Goal: Information Seeking & Learning: Find specific fact

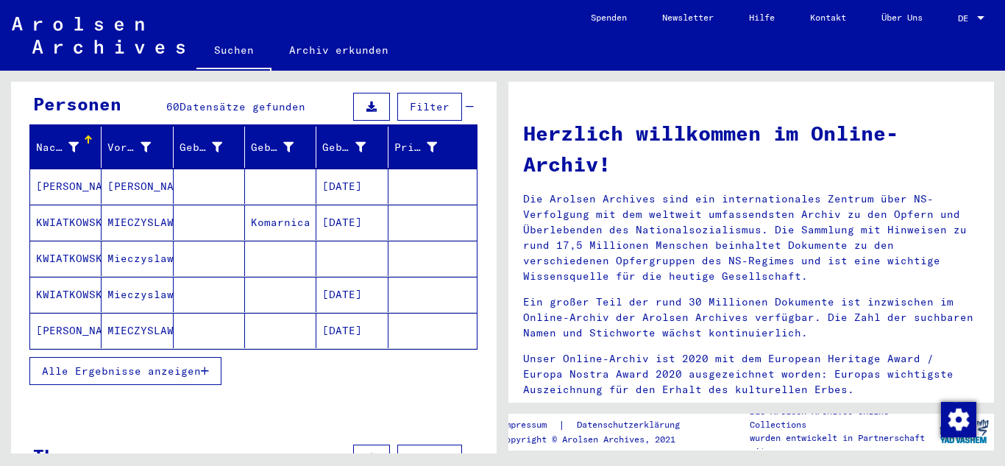
scroll to position [147, 0]
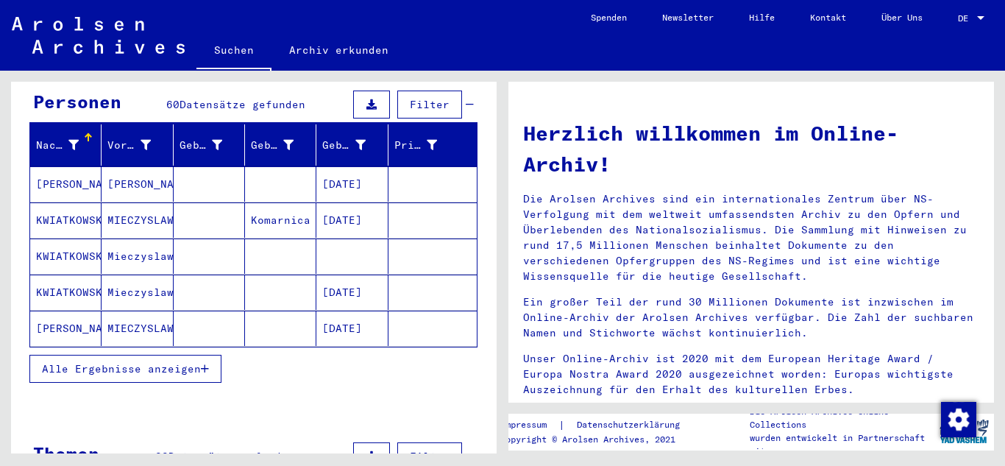
click at [203, 364] on icon "button" at bounding box center [205, 369] width 8 height 10
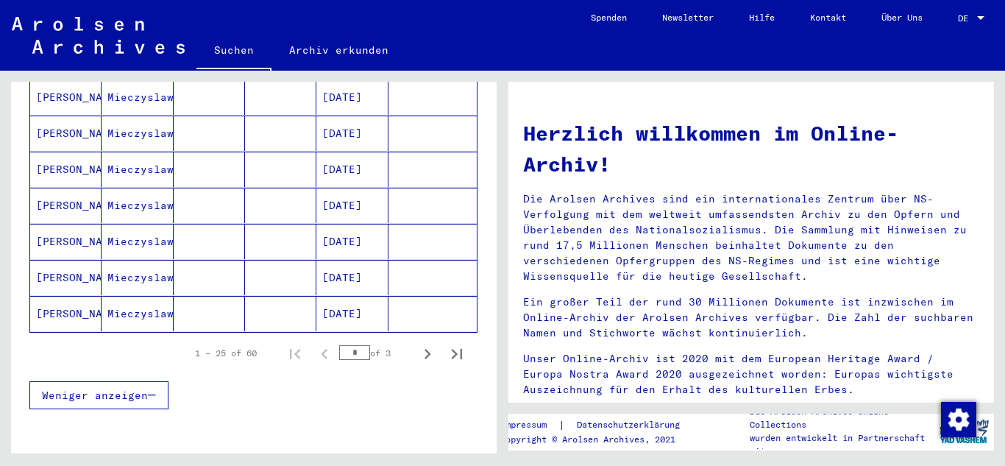
scroll to position [809, 0]
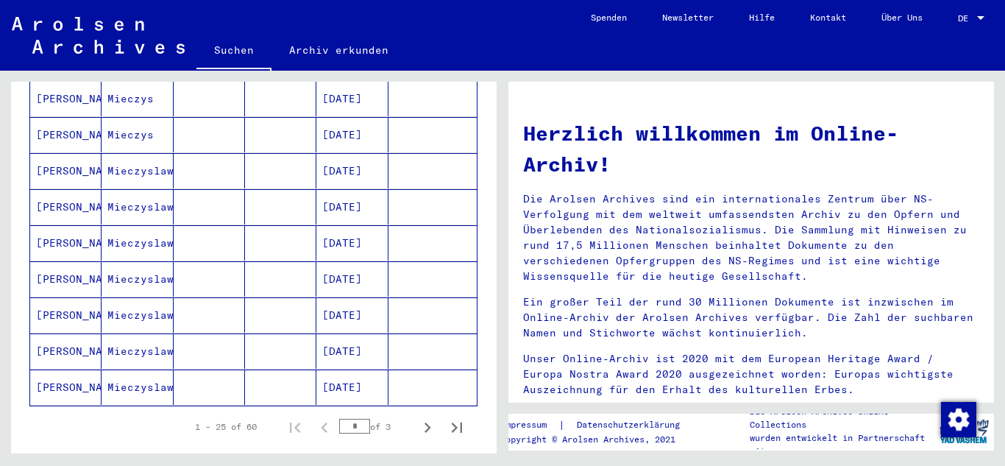
click at [153, 297] on mat-cell "Mieczyslaw" at bounding box center [137, 314] width 71 height 35
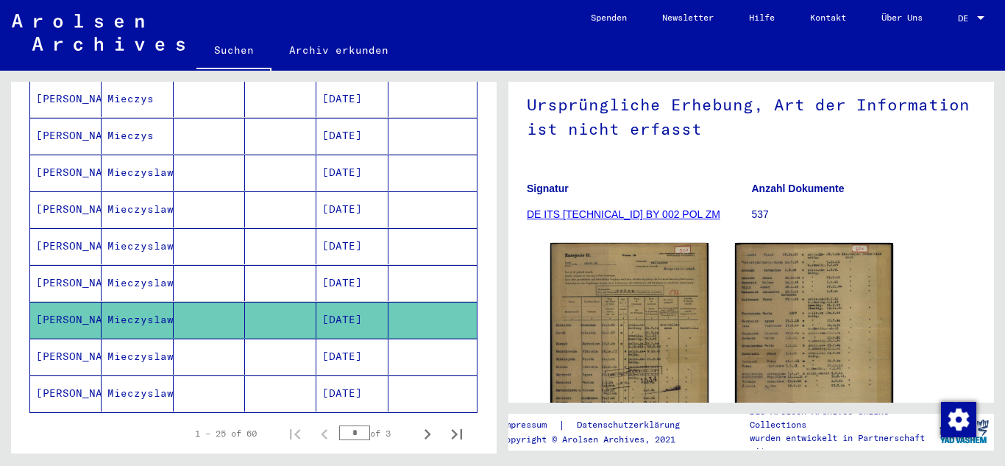
scroll to position [147, 0]
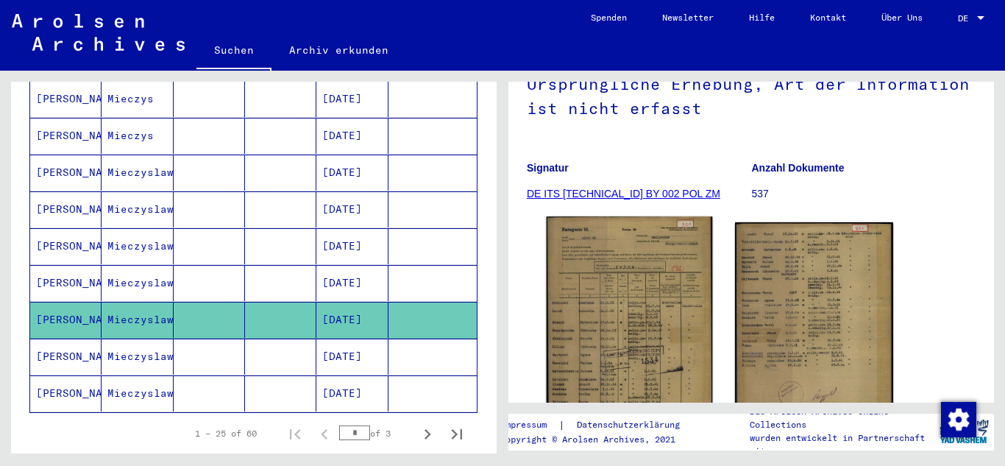
click at [609, 287] on img at bounding box center [630, 330] width 166 height 229
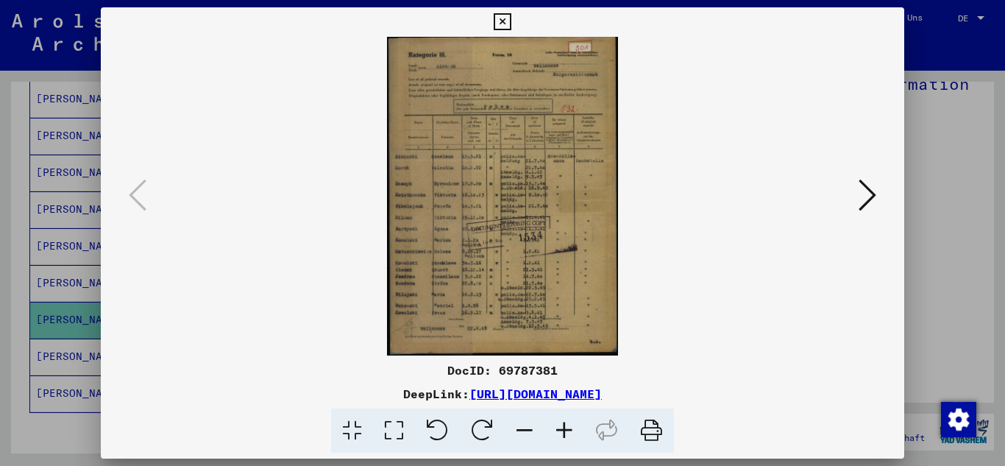
click at [561, 423] on icon at bounding box center [565, 430] width 40 height 45
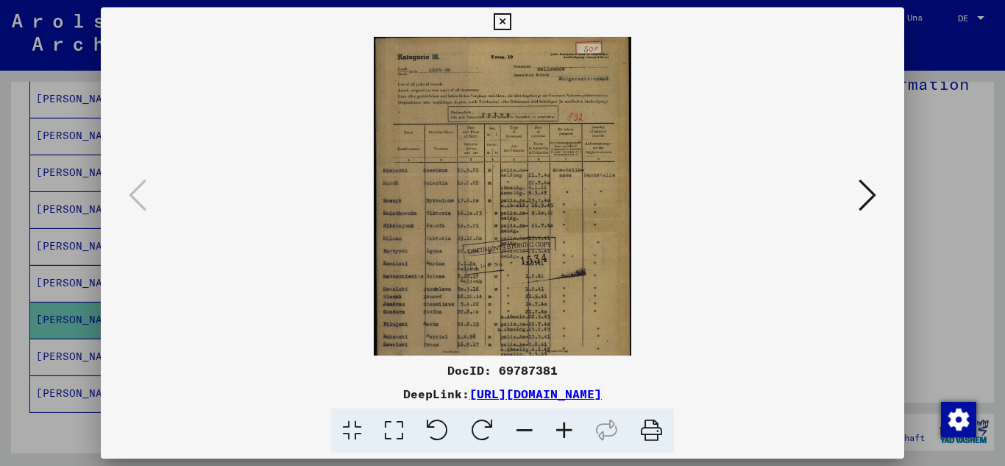
click at [562, 423] on icon at bounding box center [565, 430] width 40 height 45
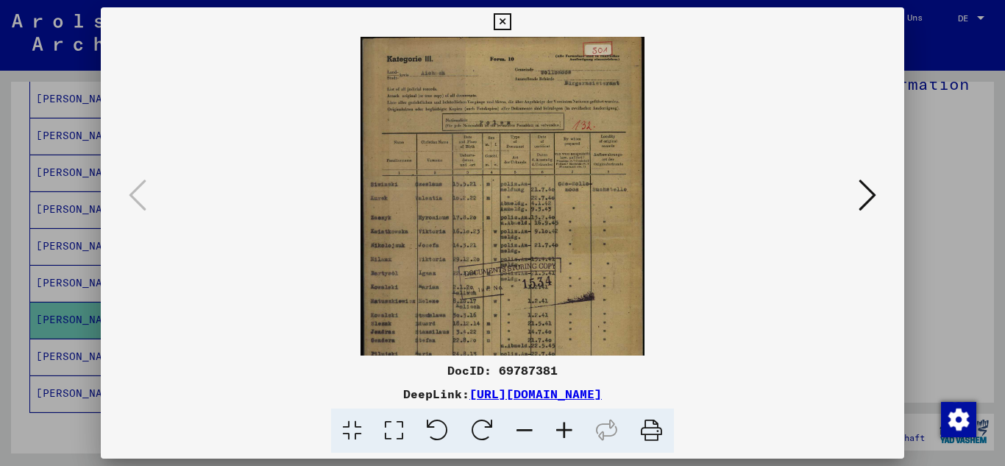
click at [562, 423] on icon at bounding box center [565, 430] width 40 height 45
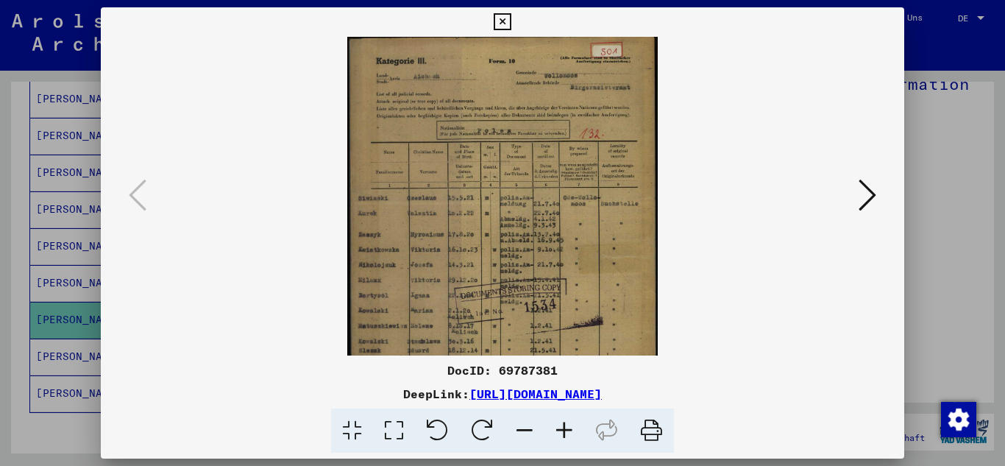
click at [562, 423] on icon at bounding box center [565, 430] width 40 height 45
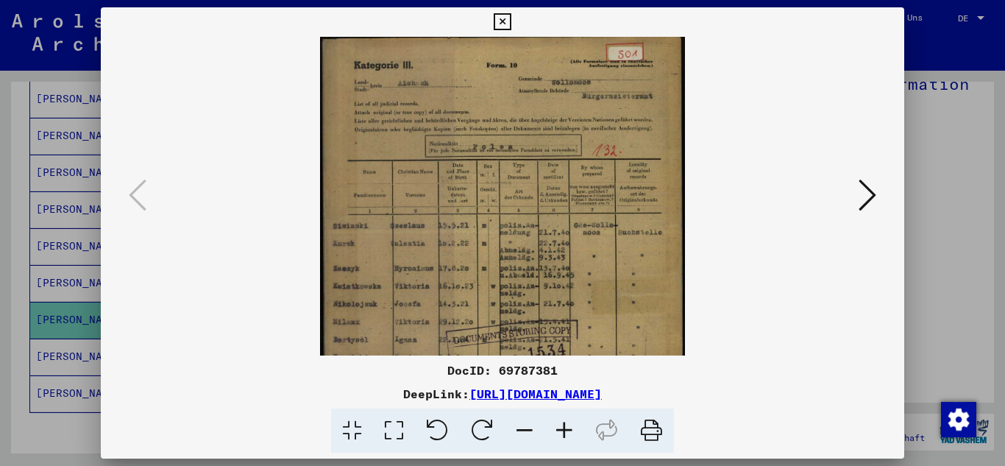
click at [562, 423] on icon at bounding box center [565, 430] width 40 height 45
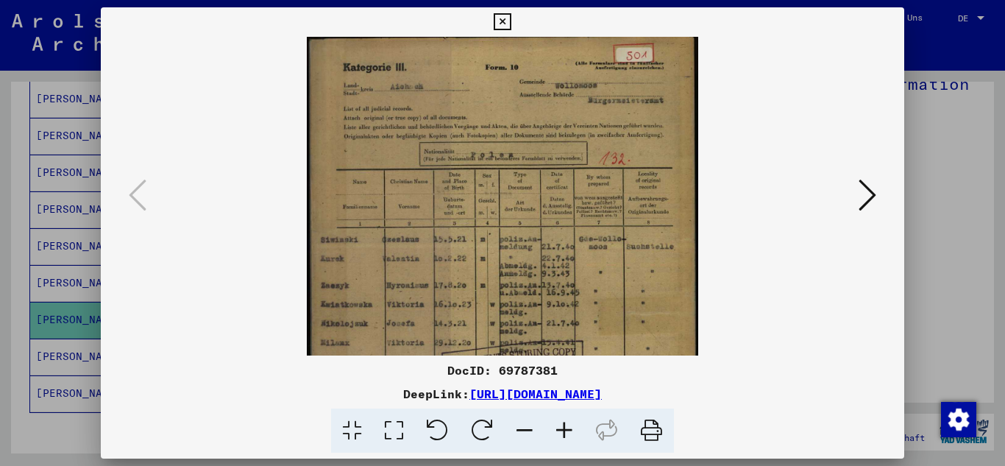
click at [562, 423] on icon at bounding box center [565, 430] width 40 height 45
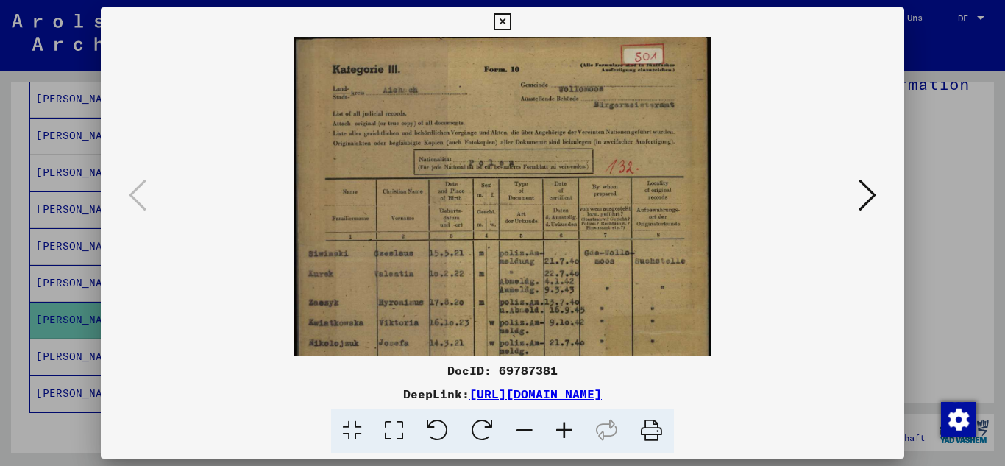
click at [562, 423] on icon at bounding box center [565, 430] width 40 height 45
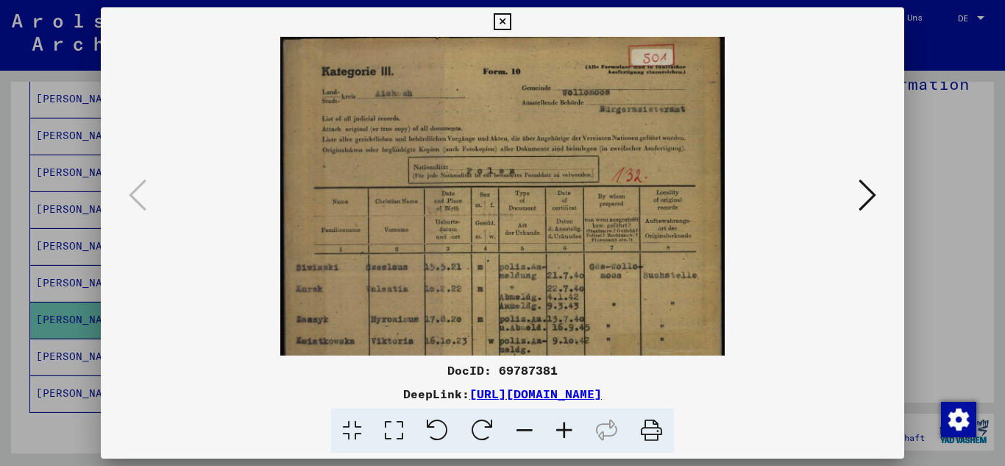
click at [562, 423] on icon at bounding box center [565, 430] width 40 height 45
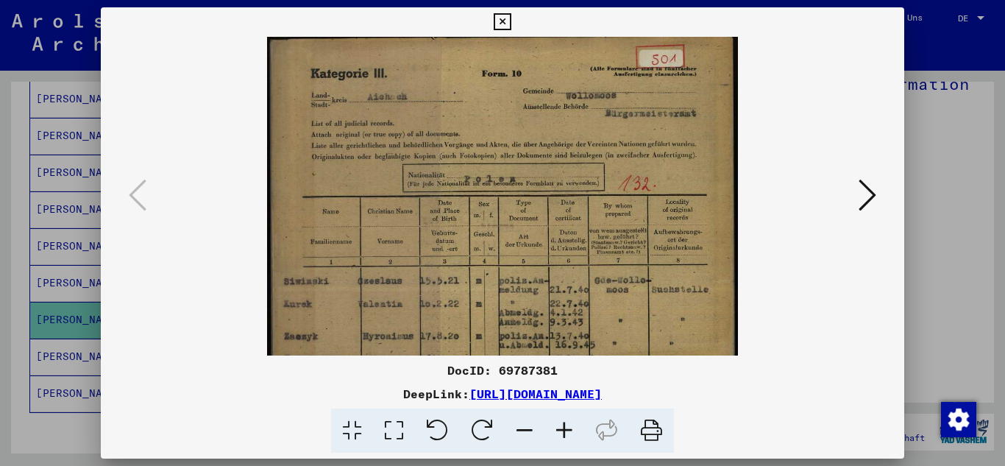
click at [562, 423] on icon at bounding box center [565, 430] width 40 height 45
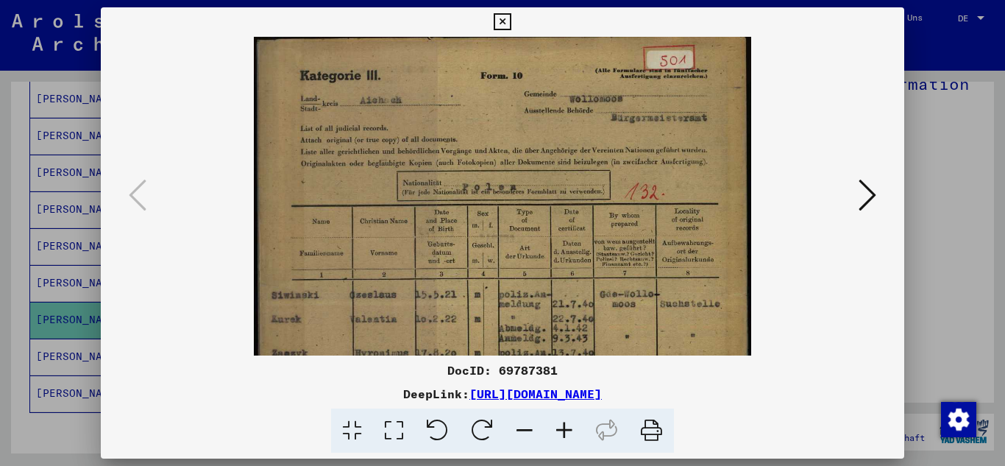
click at [562, 423] on icon at bounding box center [565, 430] width 40 height 45
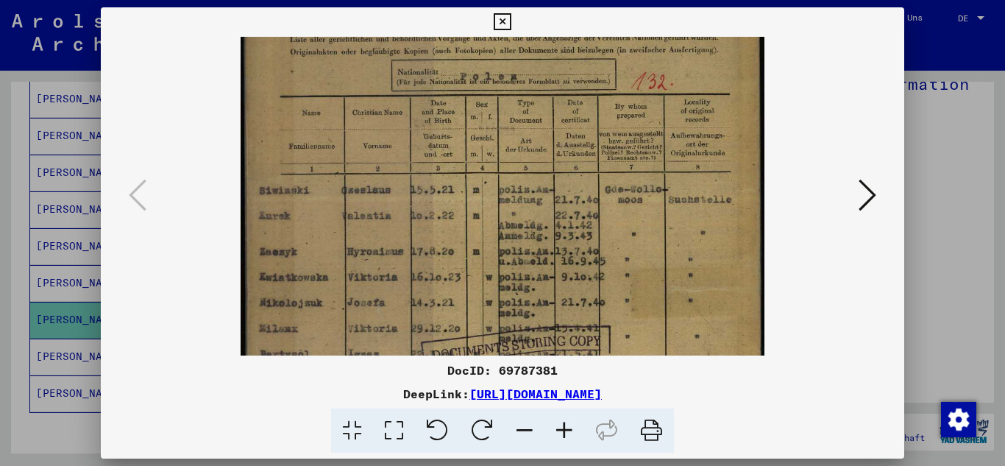
scroll to position [122, 0]
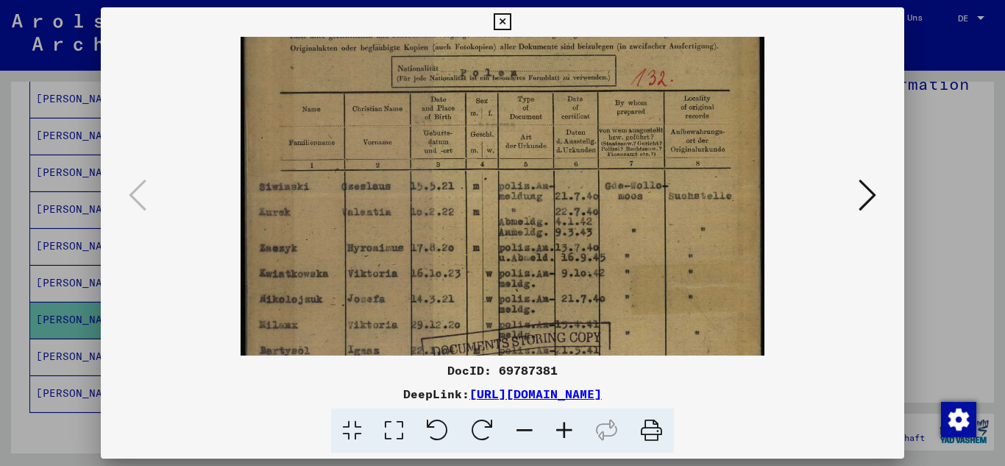
drag, startPoint x: 559, startPoint y: 331, endPoint x: 589, endPoint y: 209, distance: 126.0
click at [589, 209] on img at bounding box center [503, 276] width 525 height 723
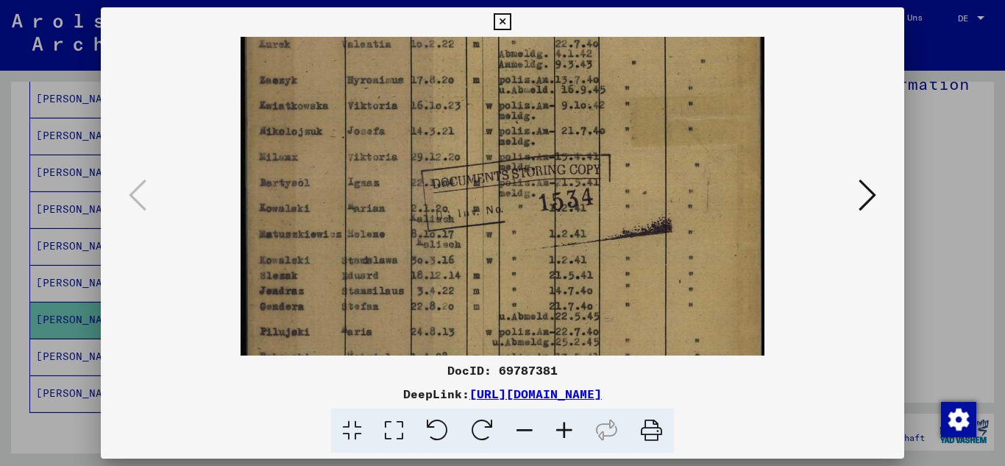
scroll to position [297, 0]
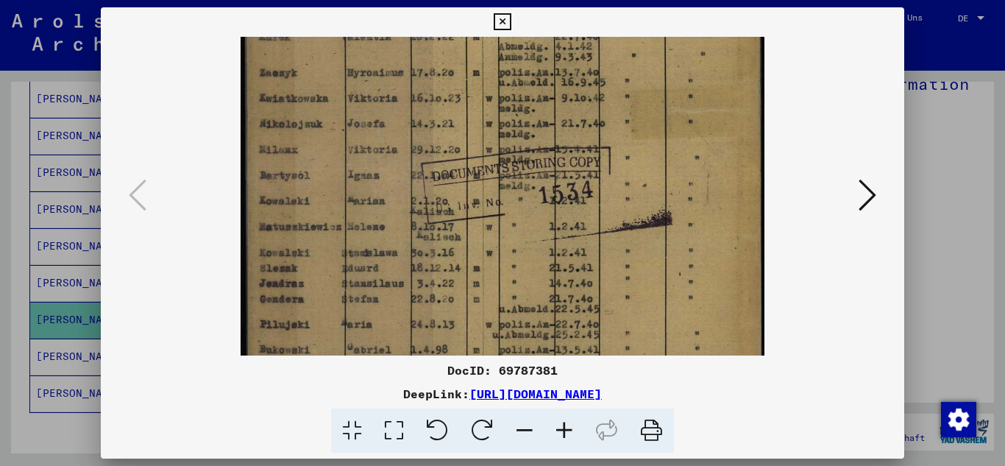
drag, startPoint x: 485, startPoint y: 318, endPoint x: 551, endPoint y: 143, distance: 187.2
click at [551, 143] on img at bounding box center [503, 101] width 525 height 723
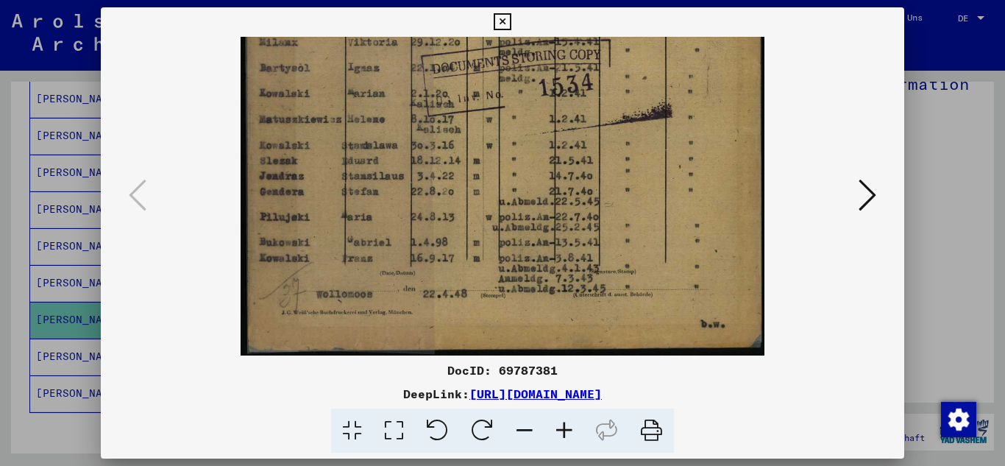
drag, startPoint x: 502, startPoint y: 317, endPoint x: 511, endPoint y: 141, distance: 176.9
click at [866, 187] on icon at bounding box center [868, 194] width 18 height 35
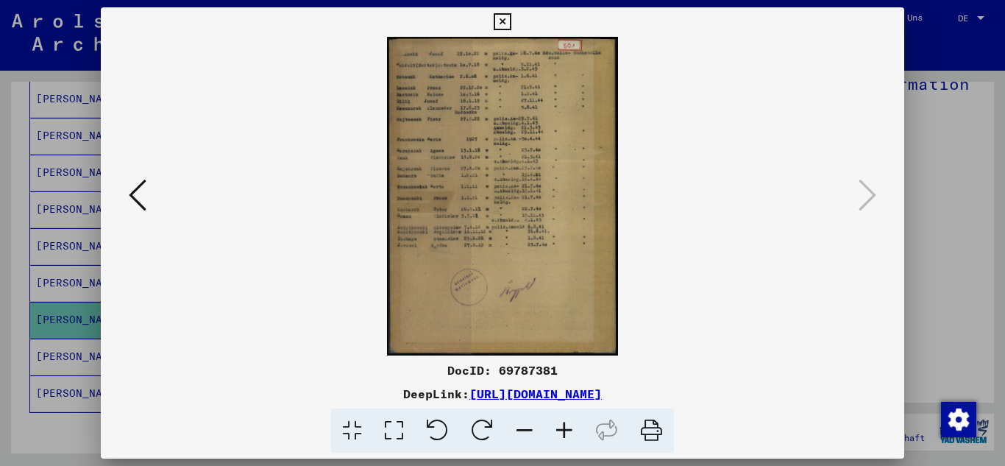
scroll to position [0, 0]
click at [564, 422] on icon at bounding box center [565, 430] width 40 height 45
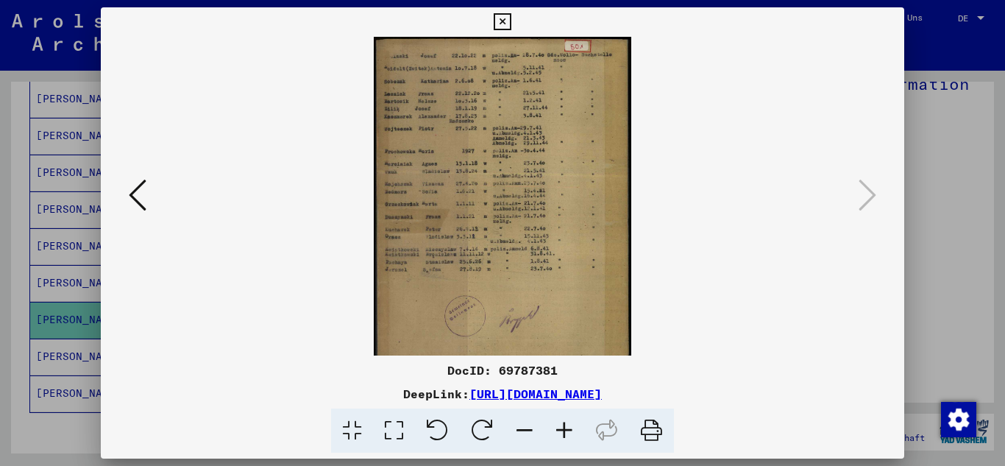
click at [564, 422] on icon at bounding box center [565, 430] width 40 height 45
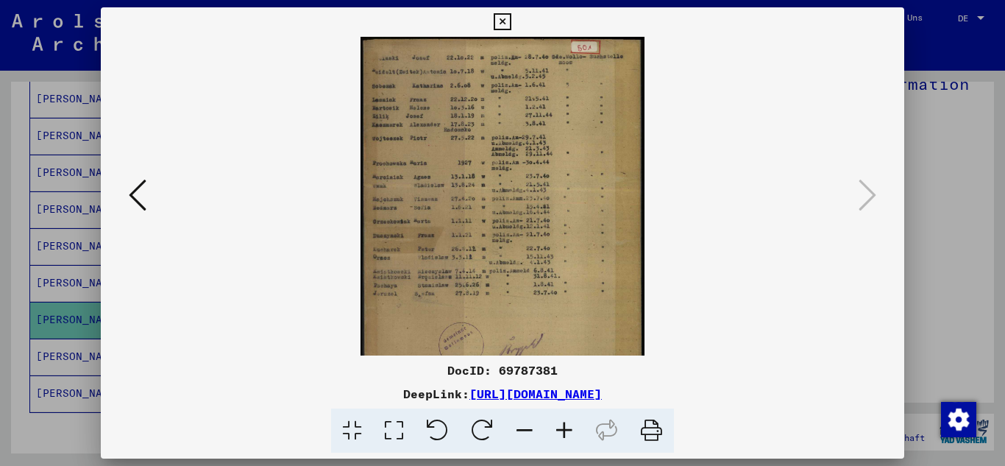
click at [564, 422] on icon at bounding box center [565, 430] width 40 height 45
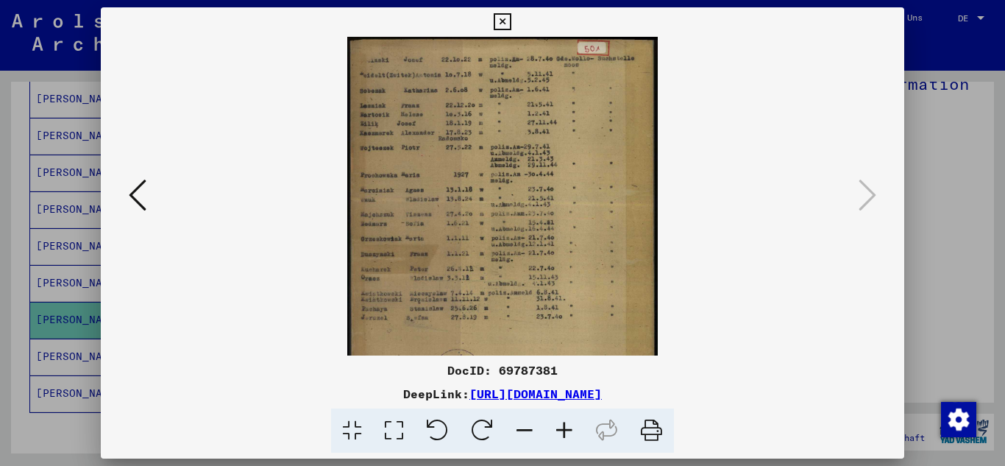
click at [564, 422] on icon at bounding box center [565, 430] width 40 height 45
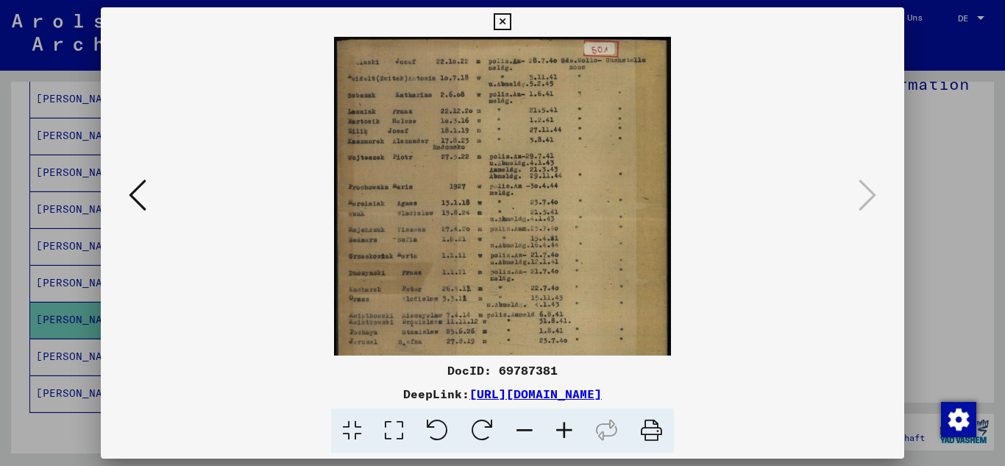
click at [564, 422] on icon at bounding box center [565, 430] width 40 height 45
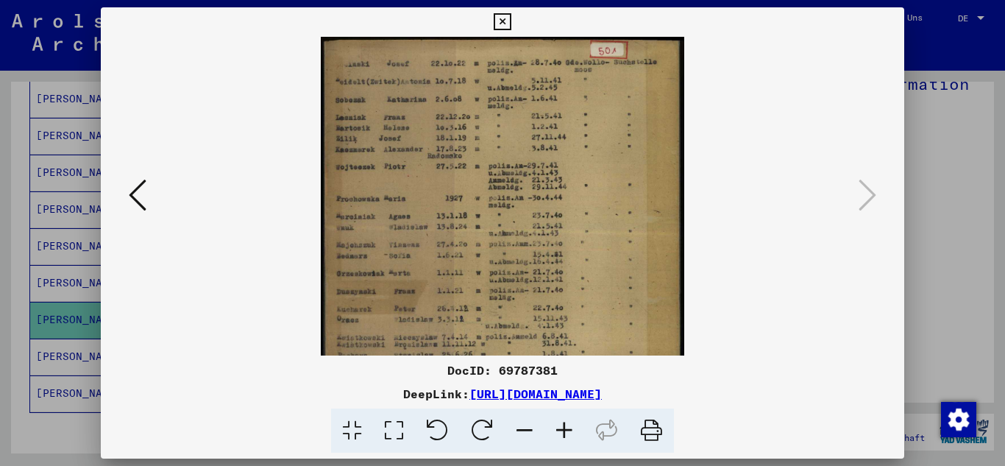
click at [564, 422] on icon at bounding box center [565, 430] width 40 height 45
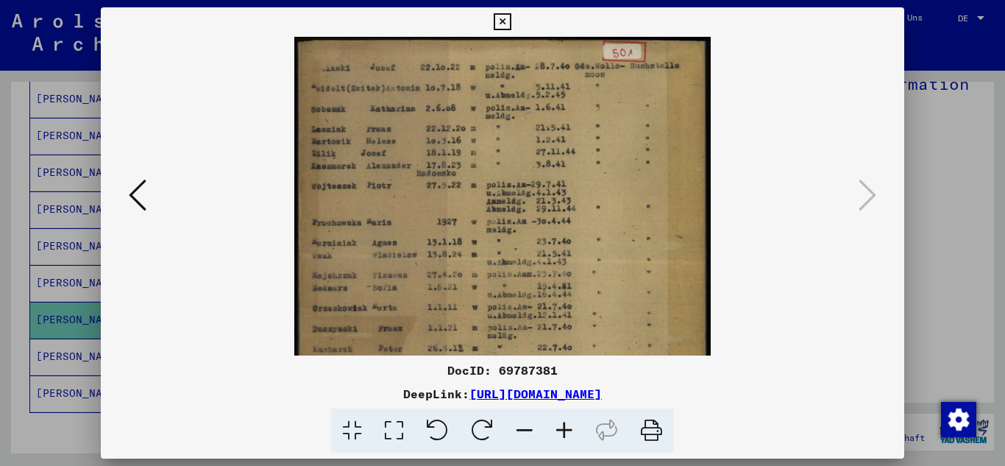
click at [564, 422] on icon at bounding box center [565, 430] width 40 height 45
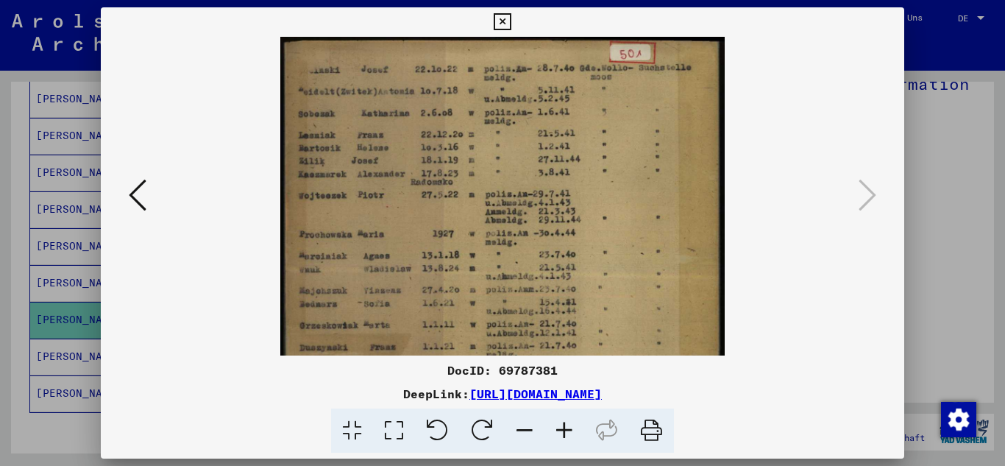
click at [564, 422] on icon at bounding box center [565, 430] width 40 height 45
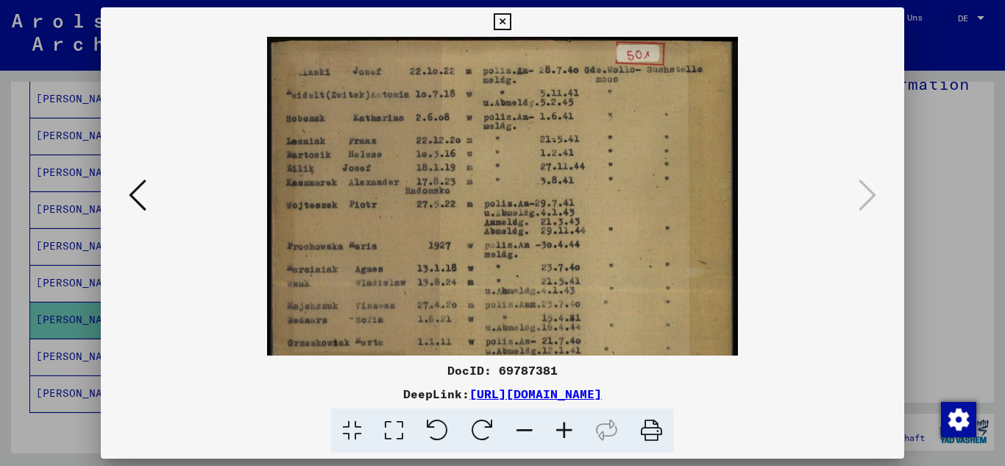
click at [564, 422] on icon at bounding box center [565, 430] width 40 height 45
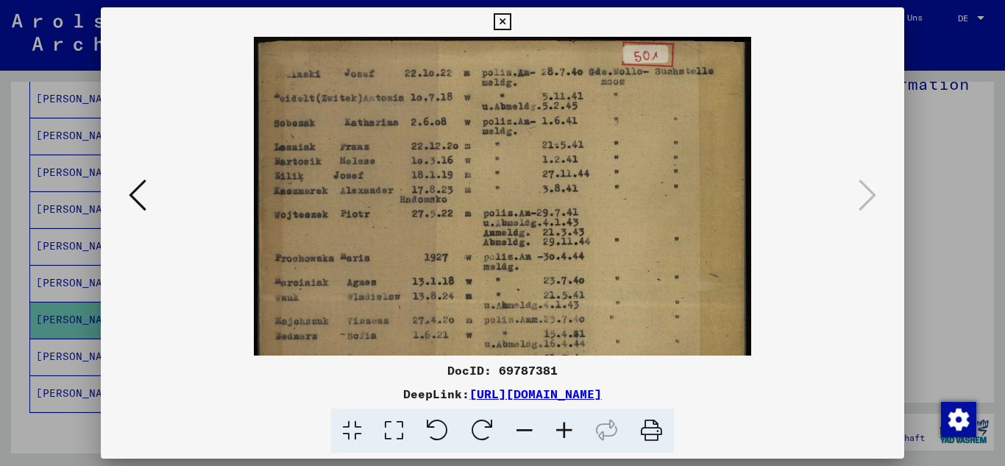
click at [564, 422] on icon at bounding box center [565, 430] width 40 height 45
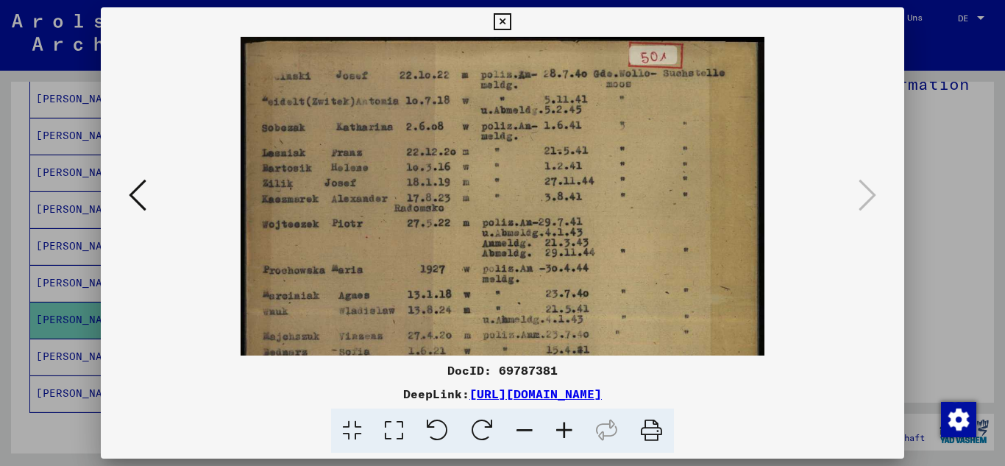
click at [564, 422] on icon at bounding box center [565, 430] width 40 height 45
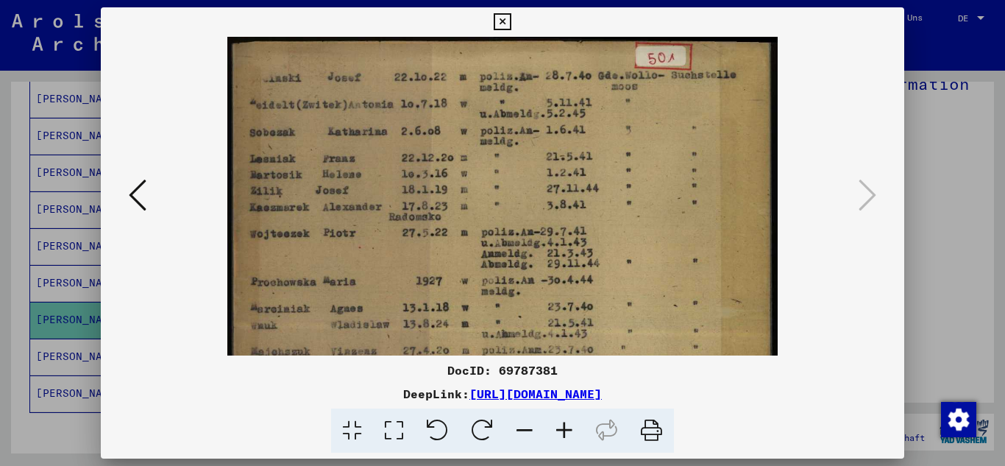
click at [564, 422] on icon at bounding box center [565, 430] width 40 height 45
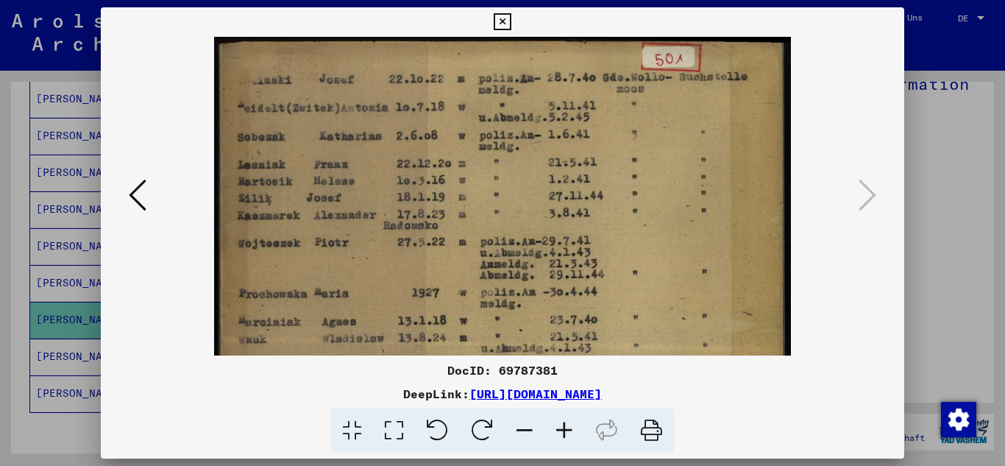
click at [564, 422] on icon at bounding box center [565, 430] width 40 height 45
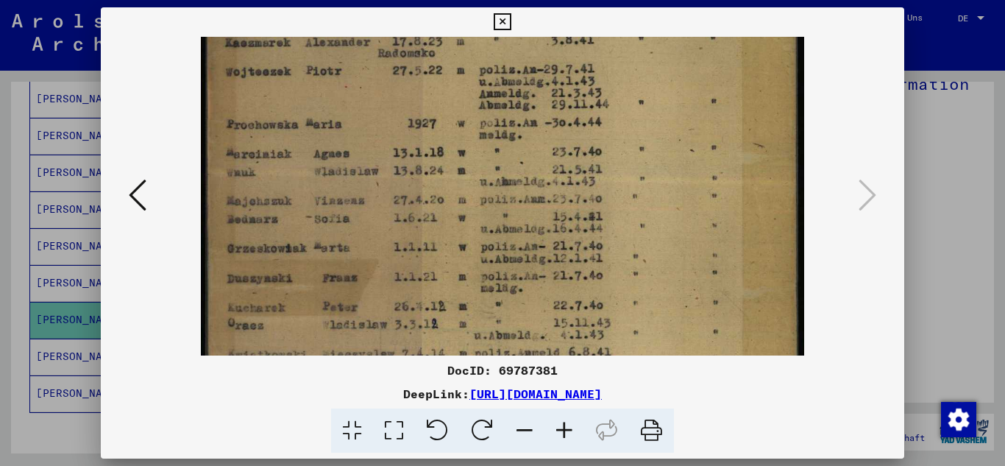
scroll to position [186, 0]
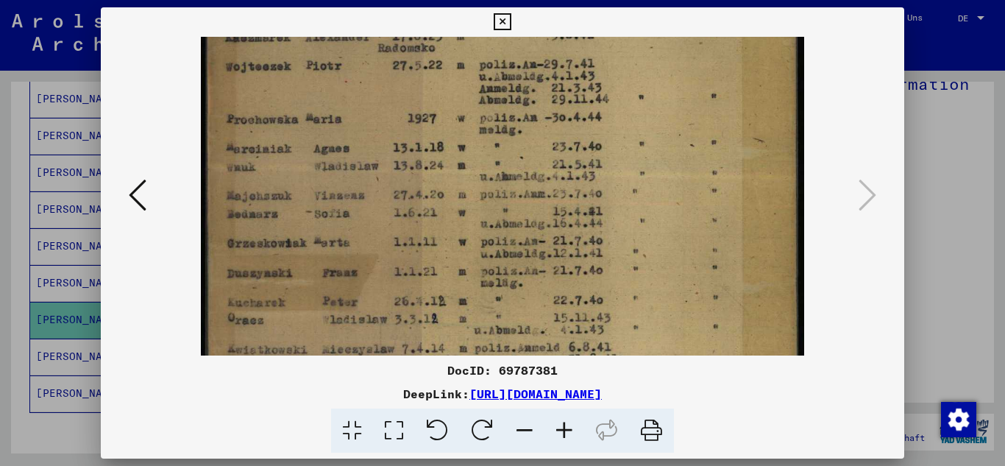
drag, startPoint x: 467, startPoint y: 313, endPoint x: 506, endPoint y: 127, distance: 190.1
click at [506, 127] on img at bounding box center [502, 268] width 603 height 834
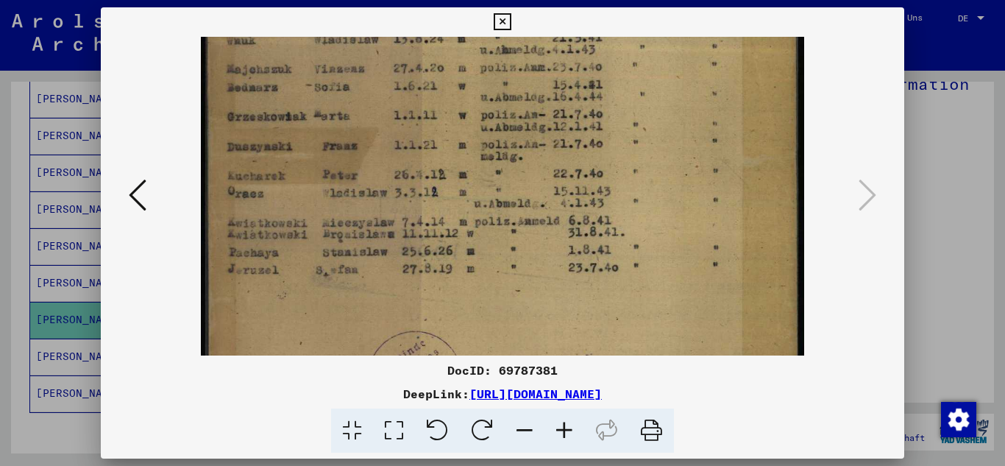
scroll to position [315, 0]
drag, startPoint x: 480, startPoint y: 311, endPoint x: 501, endPoint y: 182, distance: 130.5
click at [501, 182] on img at bounding box center [502, 139] width 603 height 834
click at [507, 227] on img at bounding box center [502, 139] width 603 height 834
click at [502, 15] on icon at bounding box center [502, 22] width 17 height 18
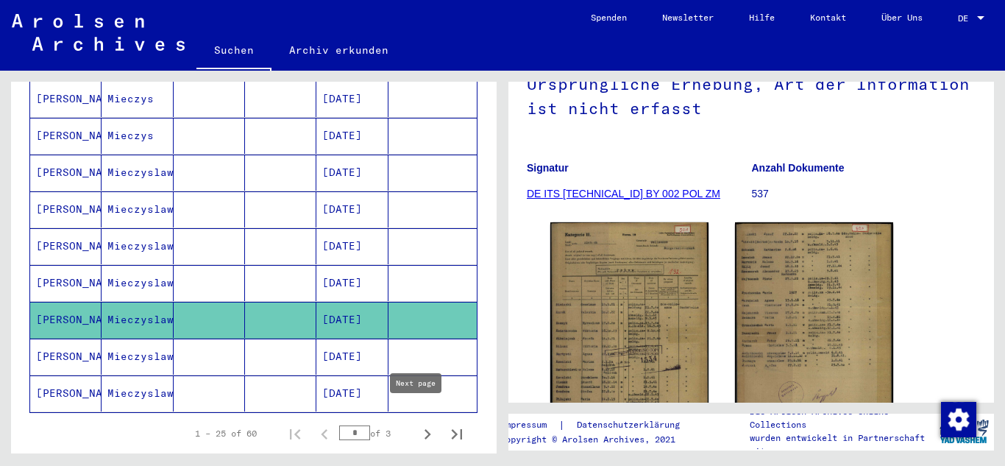
click at [425, 429] on icon "Next page" at bounding box center [428, 434] width 7 height 10
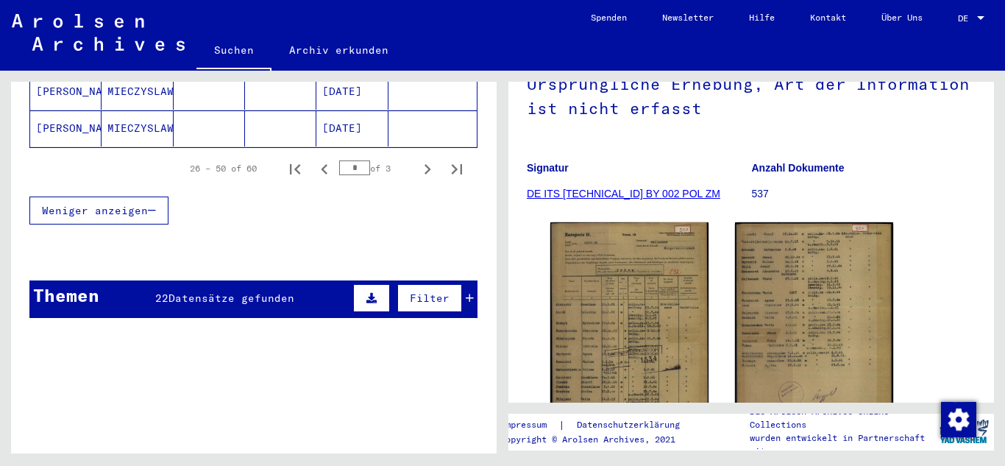
scroll to position [1116, 0]
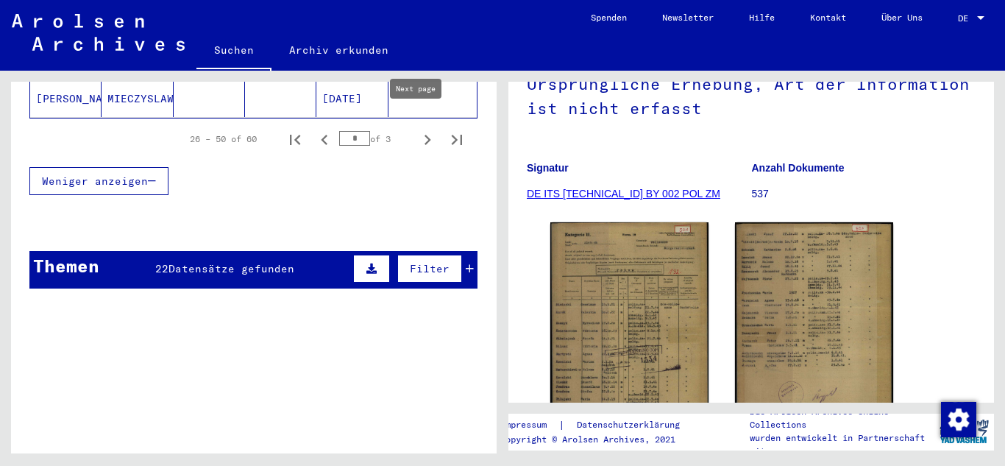
click at [417, 130] on icon "Next page" at bounding box center [427, 140] width 21 height 21
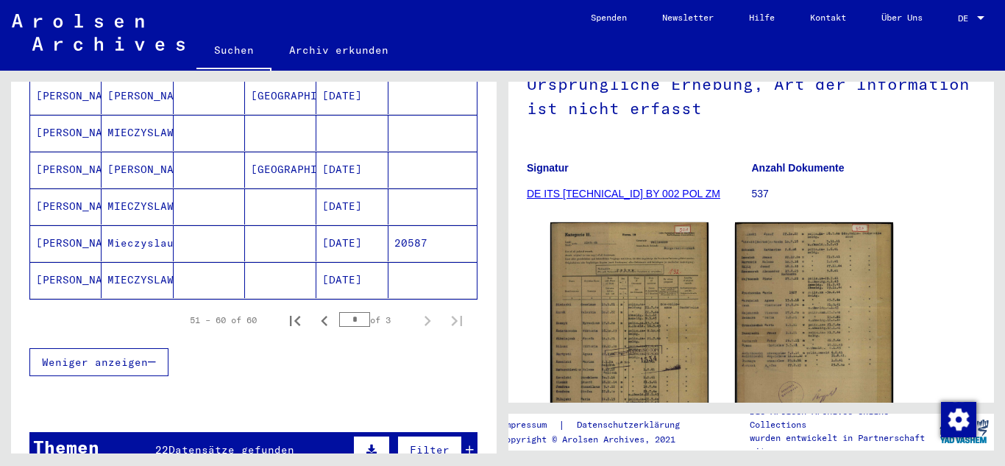
scroll to position [413, 0]
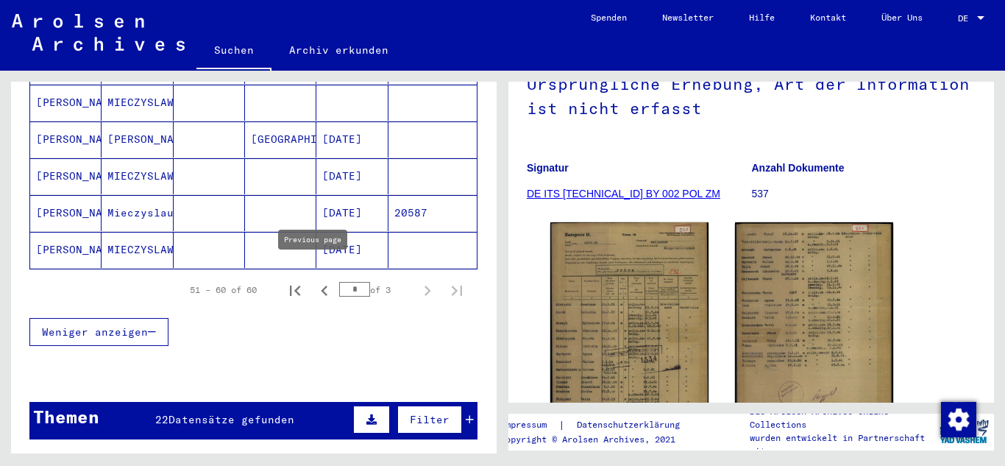
click at [314, 280] on icon "Previous page" at bounding box center [324, 290] width 21 height 21
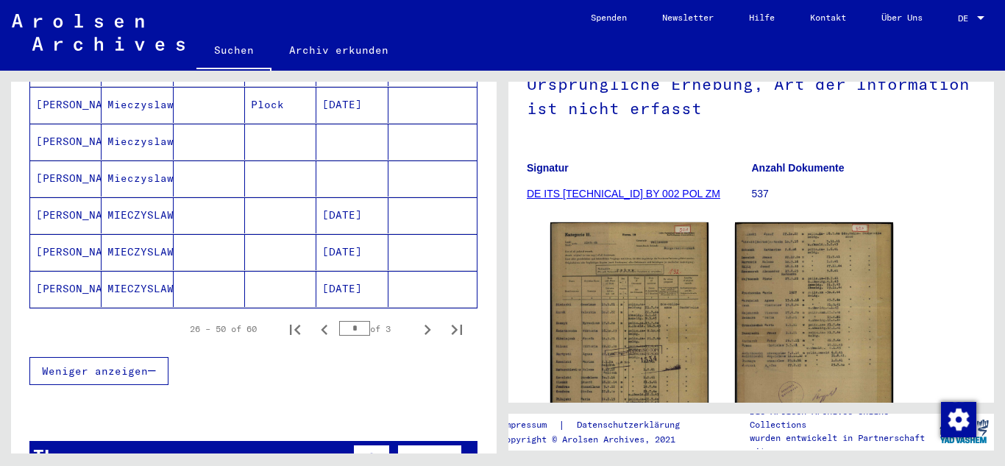
scroll to position [928, 0]
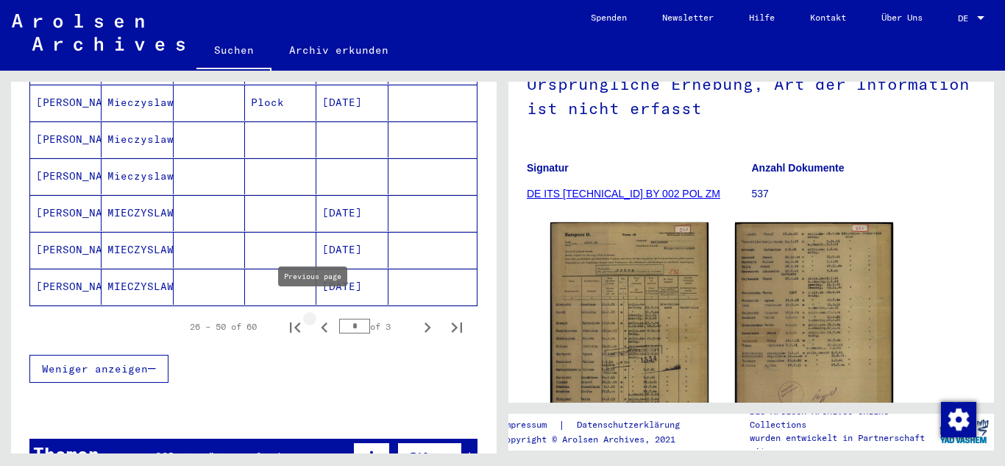
click at [314, 317] on icon "Previous page" at bounding box center [324, 327] width 21 height 21
type input "*"
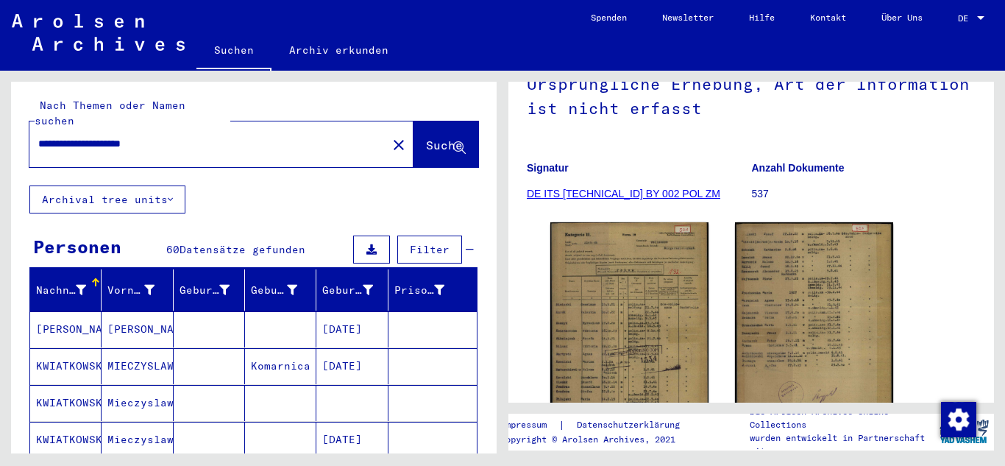
scroll to position [0, 0]
